Goal: Information Seeking & Learning: Learn about a topic

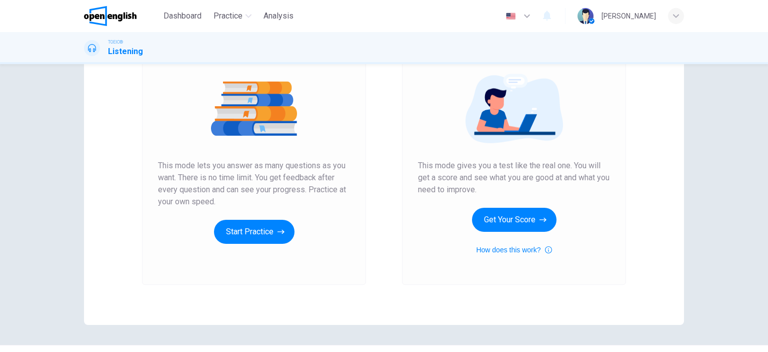
scroll to position [108, 0]
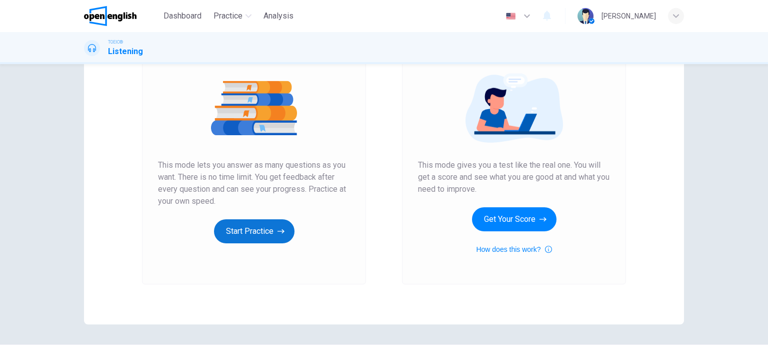
click at [258, 240] on button "Start Practice" at bounding box center [254, 231] width 81 height 24
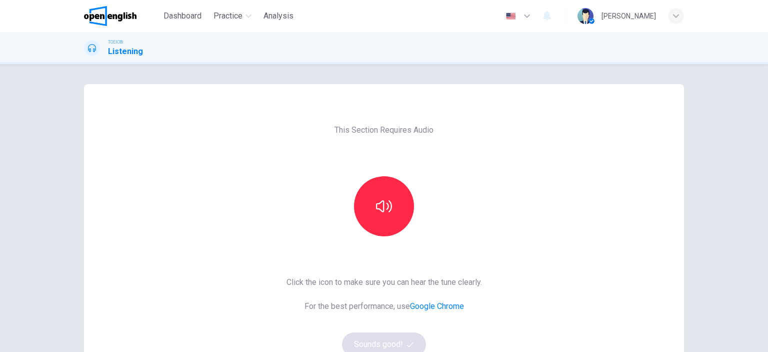
scroll to position [22, 0]
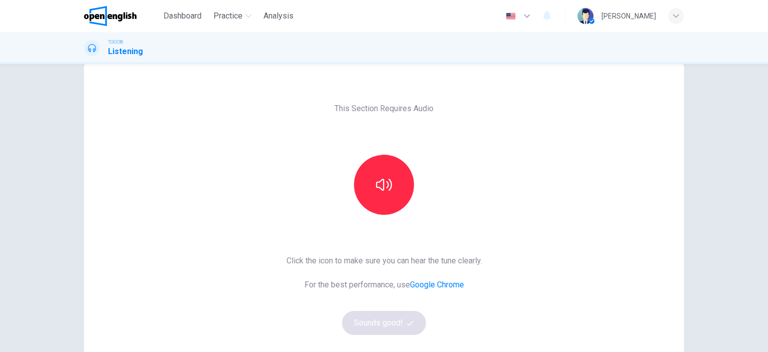
click at [366, 239] on div "This Section Requires Audio Click the icon to make sure you can hear the tune c…" at bounding box center [385, 237] width 212 height 348
click at [401, 170] on button "button" at bounding box center [384, 185] width 60 height 60
click at [420, 108] on span "This Section Requires Audio" at bounding box center [384, 109] width 99 height 12
click at [370, 322] on button "Sounds good!" at bounding box center [384, 323] width 84 height 24
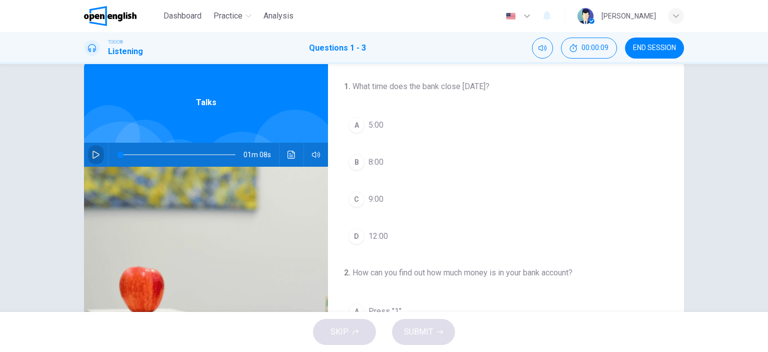
click at [94, 154] on icon "button" at bounding box center [96, 155] width 8 height 8
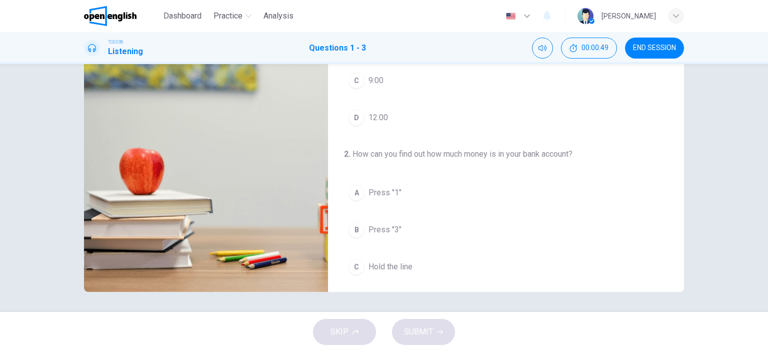
scroll to position [0, 0]
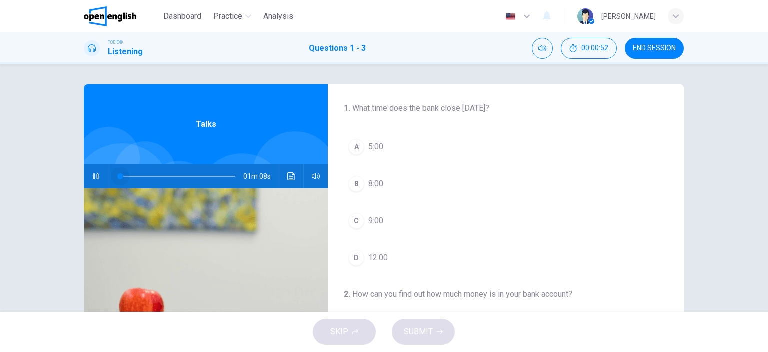
drag, startPoint x: 186, startPoint y: 178, endPoint x: 96, endPoint y: 179, distance: 90.0
click at [96, 179] on div "01m 08s" at bounding box center [206, 176] width 244 height 24
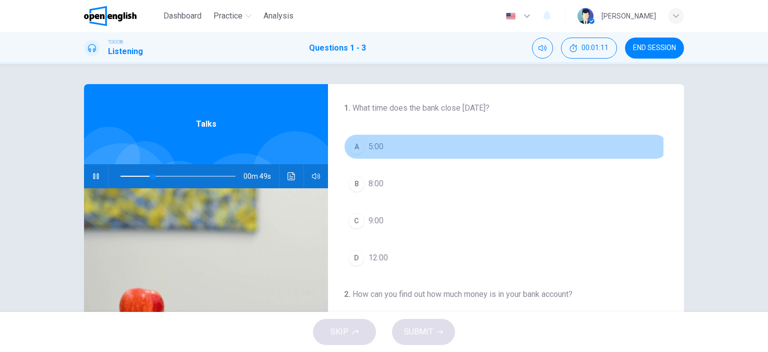
click at [351, 146] on div "A" at bounding box center [357, 147] width 16 height 16
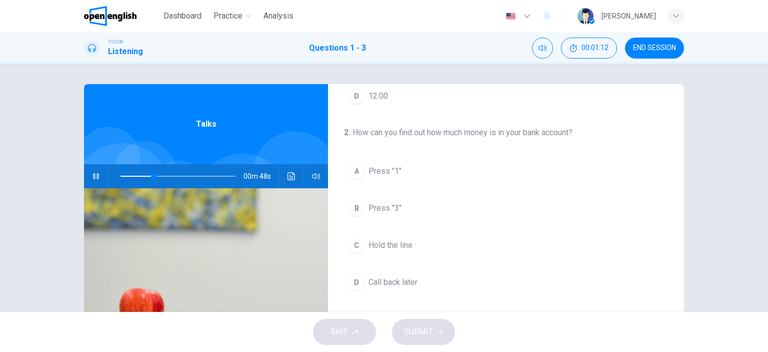
scroll to position [171, 0]
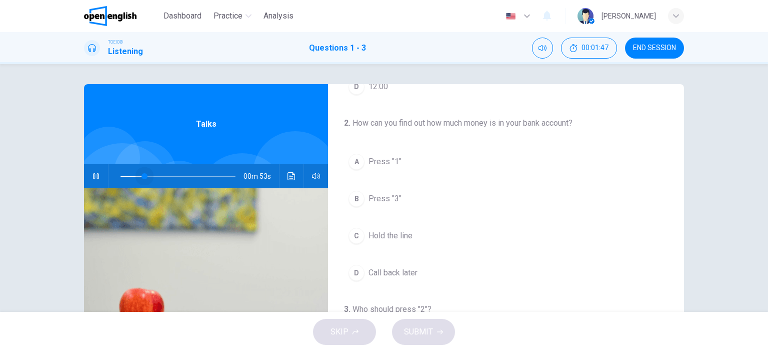
click at [143, 171] on span at bounding box center [178, 176] width 115 height 14
click at [136, 173] on span at bounding box center [138, 176] width 6 height 6
click at [98, 173] on button "button" at bounding box center [96, 176] width 16 height 24
click at [94, 178] on icon "button" at bounding box center [96, 176] width 7 height 8
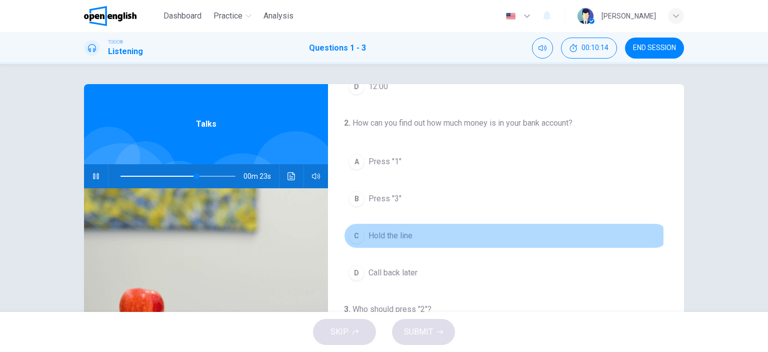
click at [352, 234] on div "C" at bounding box center [357, 236] width 16 height 16
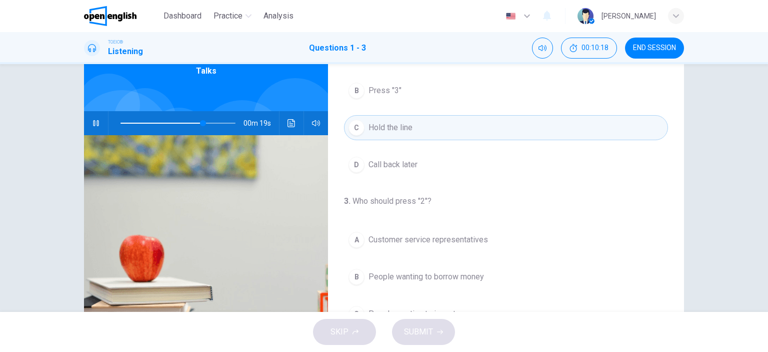
scroll to position [77, 0]
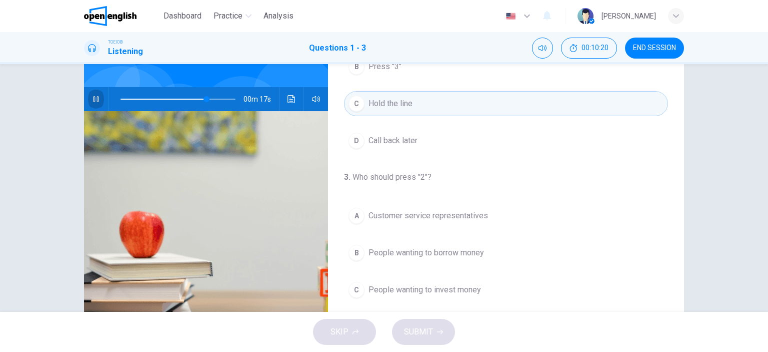
click at [93, 102] on icon "button" at bounding box center [96, 99] width 6 height 6
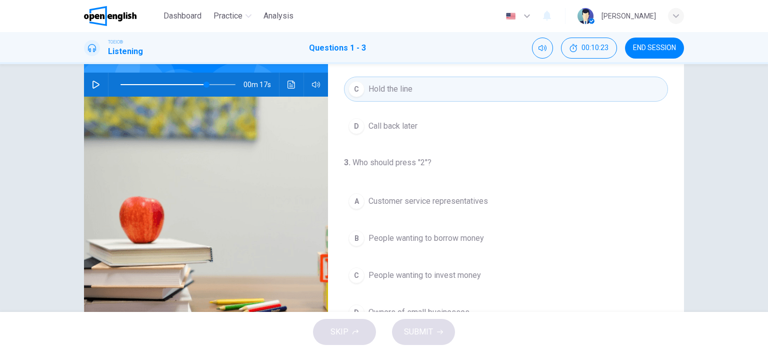
scroll to position [84, 0]
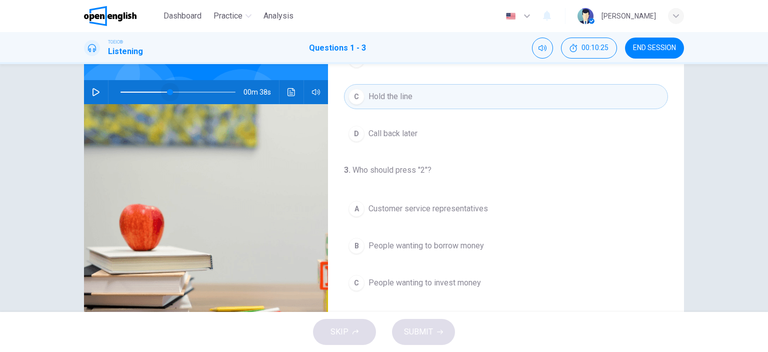
click at [168, 92] on span at bounding box center [178, 92] width 115 height 14
click at [145, 92] on span at bounding box center [178, 92] width 115 height 14
click at [93, 91] on icon "button" at bounding box center [96, 92] width 7 height 8
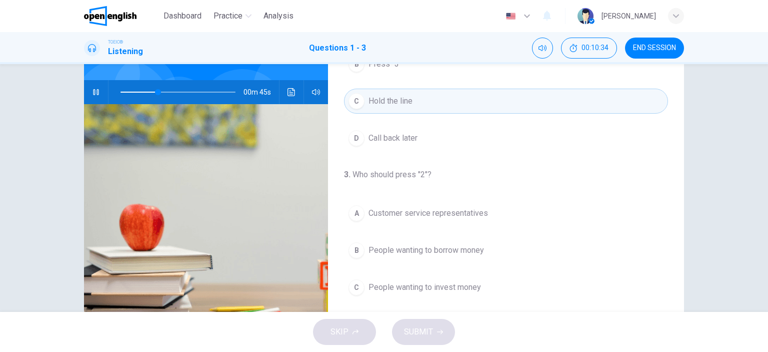
scroll to position [226, 0]
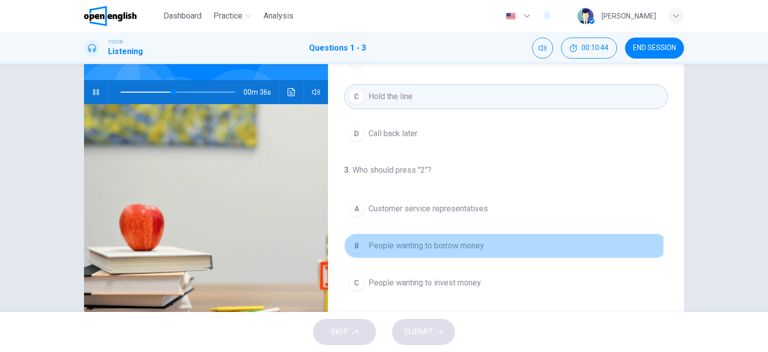
click at [354, 242] on div "B" at bounding box center [357, 246] width 16 height 16
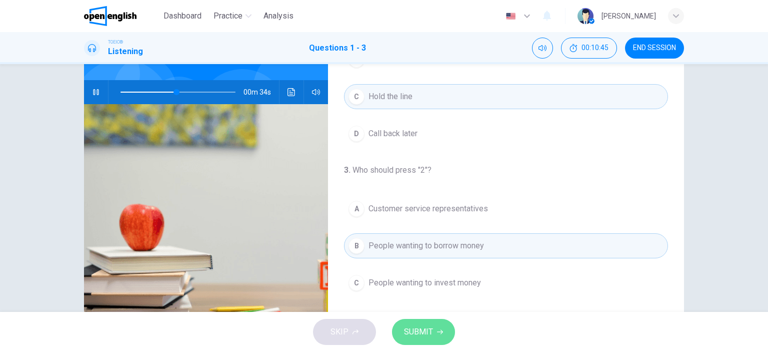
click at [411, 339] on button "SUBMIT" at bounding box center [423, 332] width 63 height 26
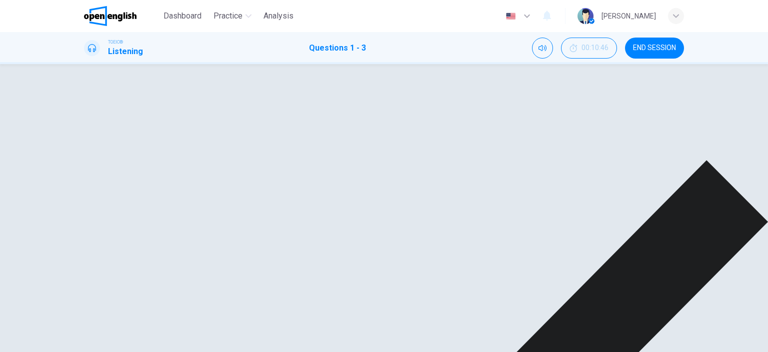
scroll to position [0, 0]
click at [293, 176] on button "Click to see the audio transcription" at bounding box center [292, 176] width 16 height 24
type input "**"
click at [95, 172] on icon "button" at bounding box center [96, 176] width 8 height 8
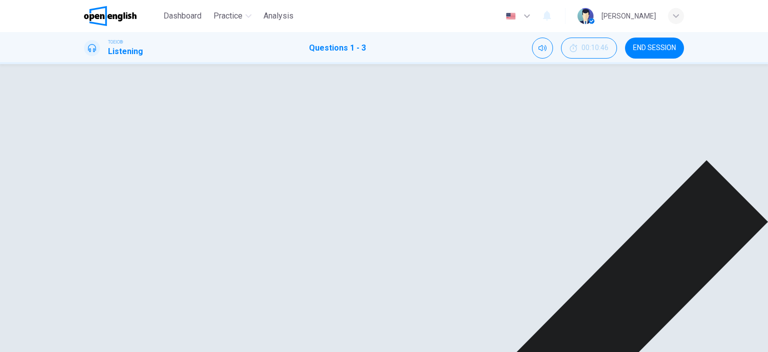
type input "**"
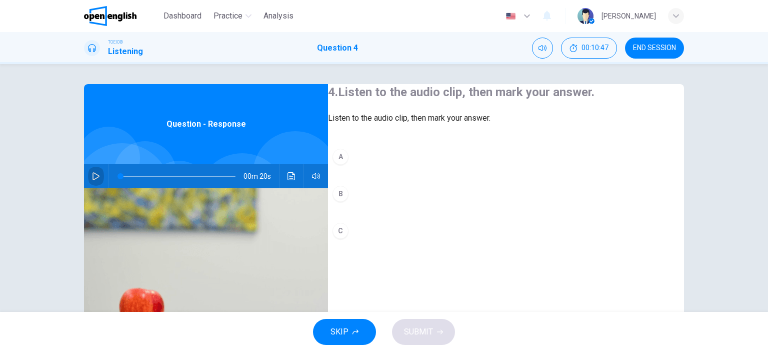
click at [93, 174] on icon "button" at bounding box center [96, 176] width 7 height 8
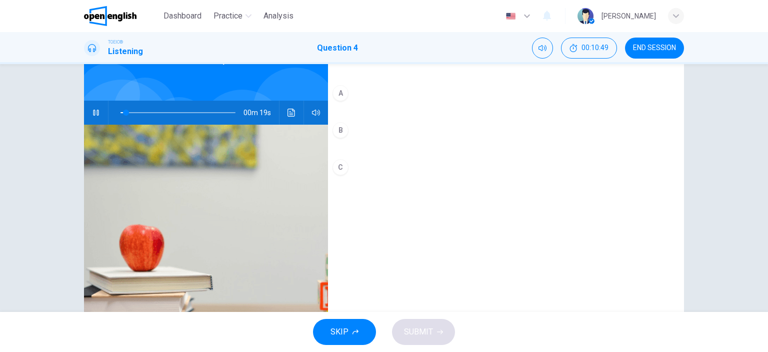
scroll to position [64, 0]
drag, startPoint x: 153, startPoint y: 112, endPoint x: 98, endPoint y: 122, distance: 55.9
click at [98, 122] on div "00m 20s" at bounding box center [206, 112] width 244 height 24
type input "*"
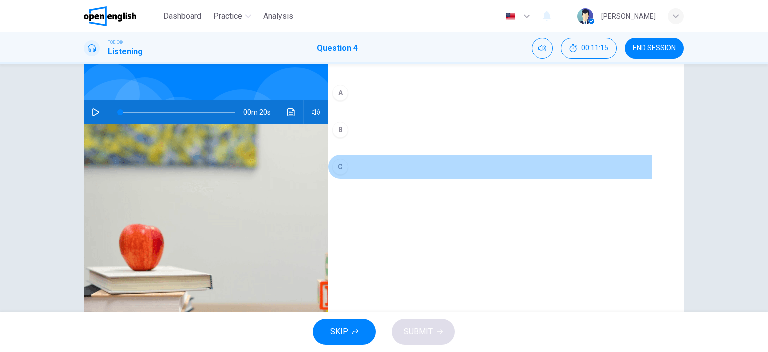
click at [349, 175] on div "C" at bounding box center [341, 167] width 16 height 16
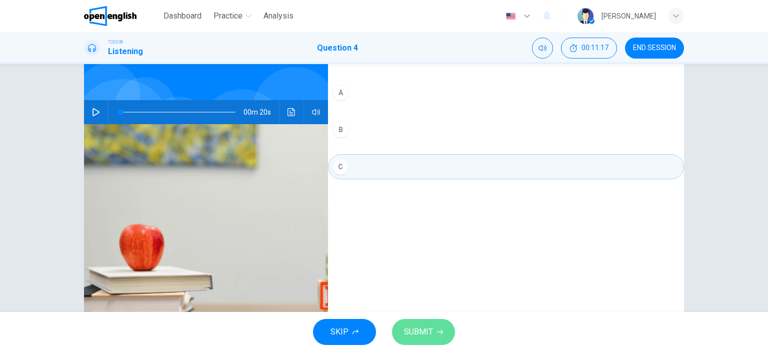
click at [408, 330] on span "SUBMIT" at bounding box center [418, 332] width 29 height 14
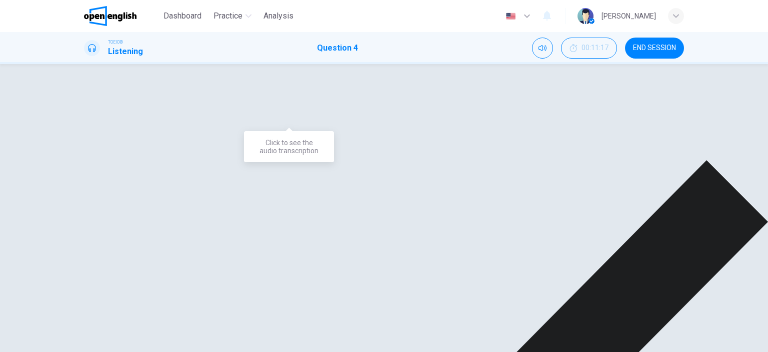
click at [288, 110] on icon "Click to see the audio transcription" at bounding box center [292, 112] width 8 height 8
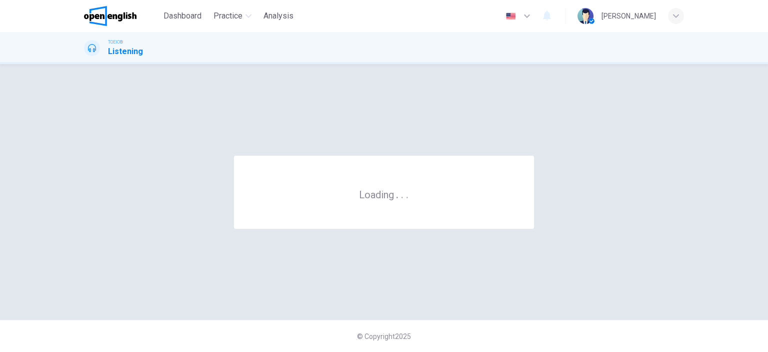
scroll to position [0, 0]
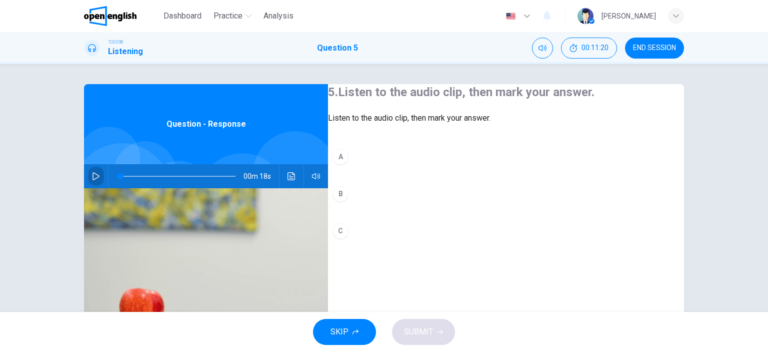
click at [94, 176] on icon "button" at bounding box center [96, 176] width 8 height 8
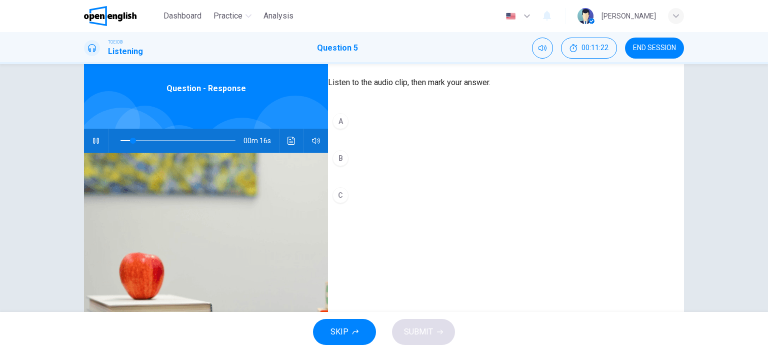
scroll to position [35, 0]
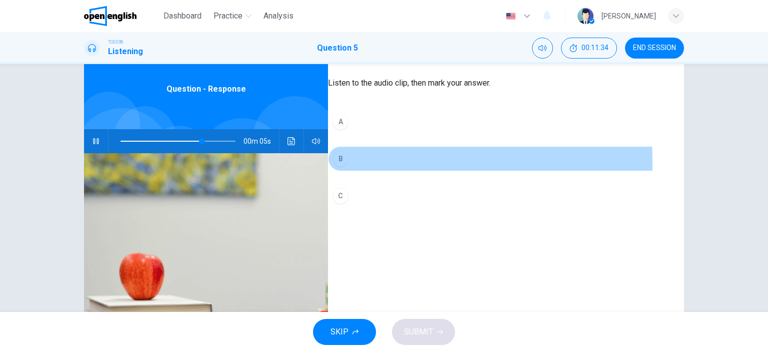
click at [349, 167] on div "B" at bounding box center [341, 159] width 16 height 16
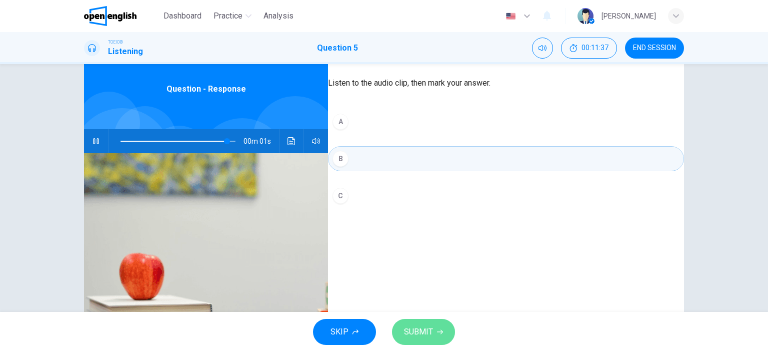
click at [426, 323] on button "SUBMIT" at bounding box center [423, 332] width 63 height 26
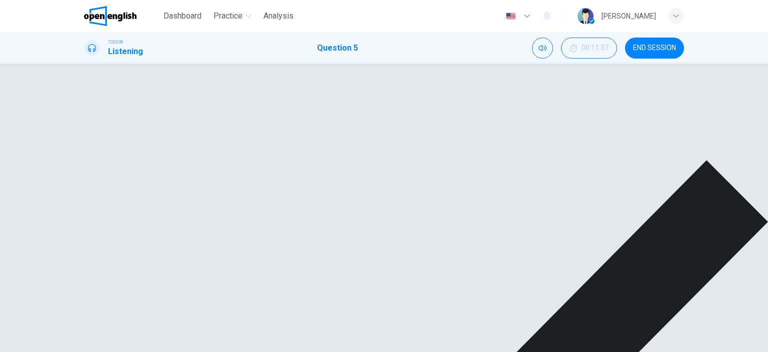
type input "*"
click at [288, 144] on icon "Click to see the audio transcription" at bounding box center [292, 141] width 8 height 8
click at [360, 351] on div at bounding box center [384, 352] width 768 height 0
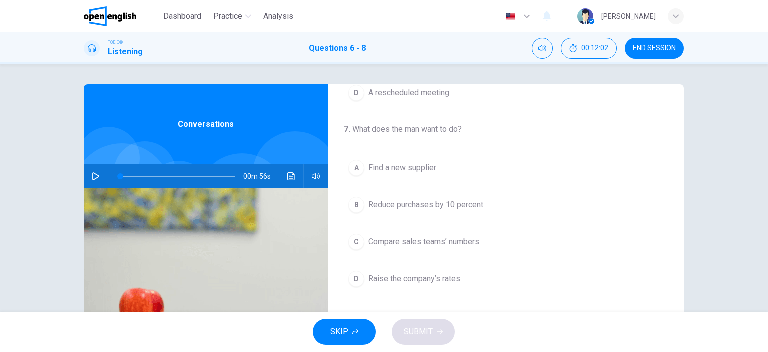
scroll to position [164, 0]
click at [89, 177] on button "button" at bounding box center [96, 176] width 16 height 24
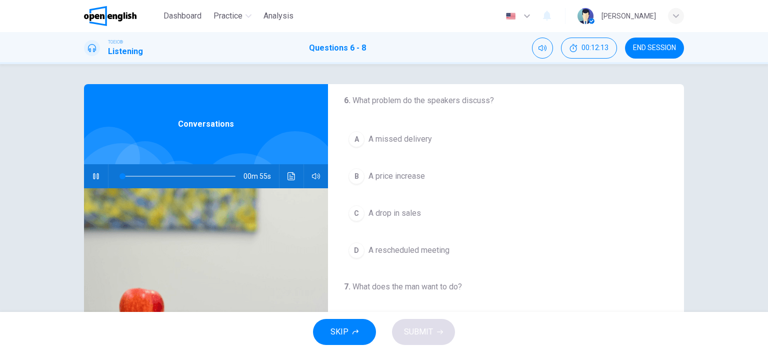
scroll to position [0, 0]
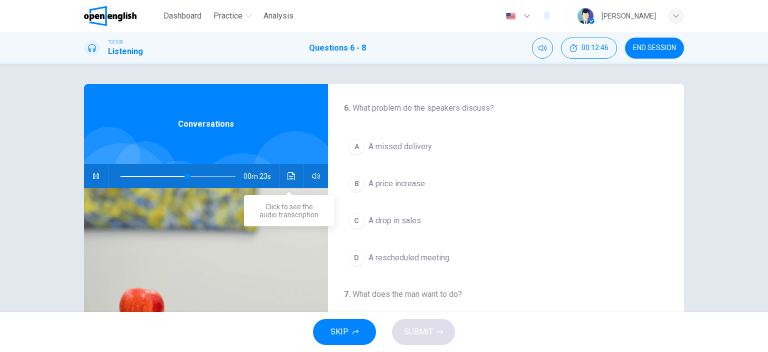
click at [284, 177] on button "Click to see the audio transcription" at bounding box center [292, 176] width 16 height 24
type input "**"
type input "*"
